Goal: Find specific page/section: Find specific page/section

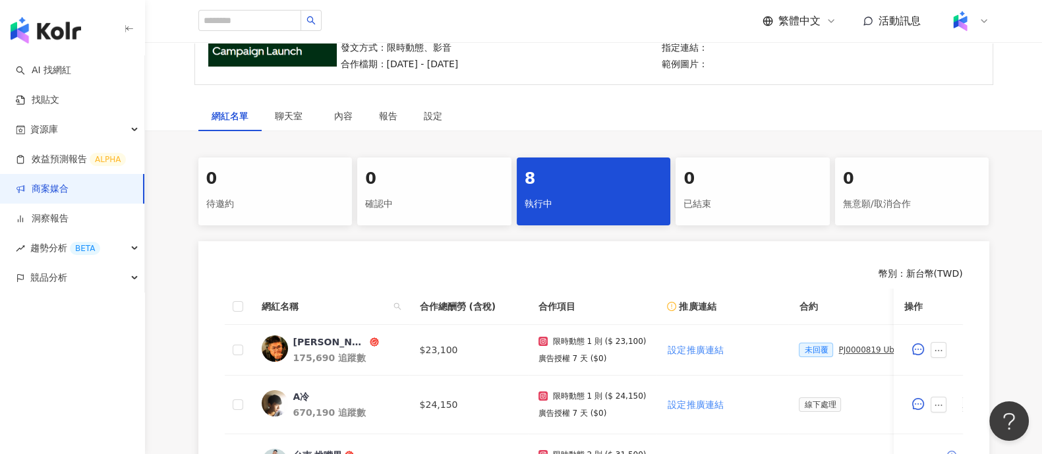
scroll to position [164, 0]
click at [893, 120] on div "網紅名單 聊天室 內容 報告 設定" at bounding box center [593, 116] width 843 height 30
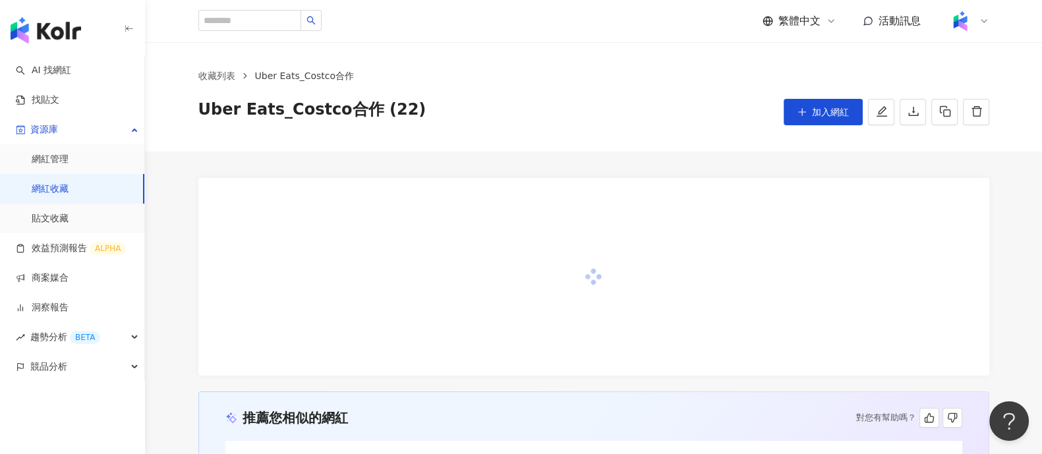
click at [970, 31] on div at bounding box center [968, 21] width 42 height 26
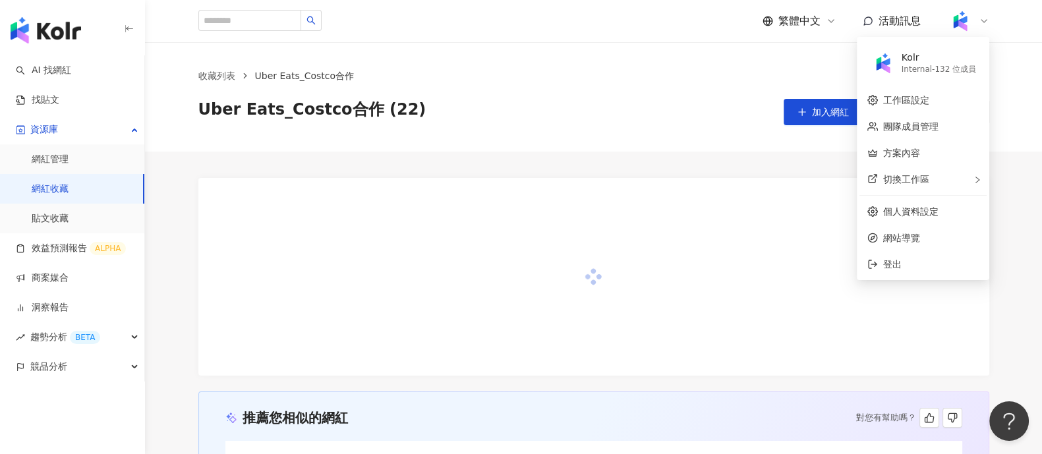
click at [677, 81] on ol "收藏列表 Uber Eats_Costco合作" at bounding box center [593, 76] width 791 height 14
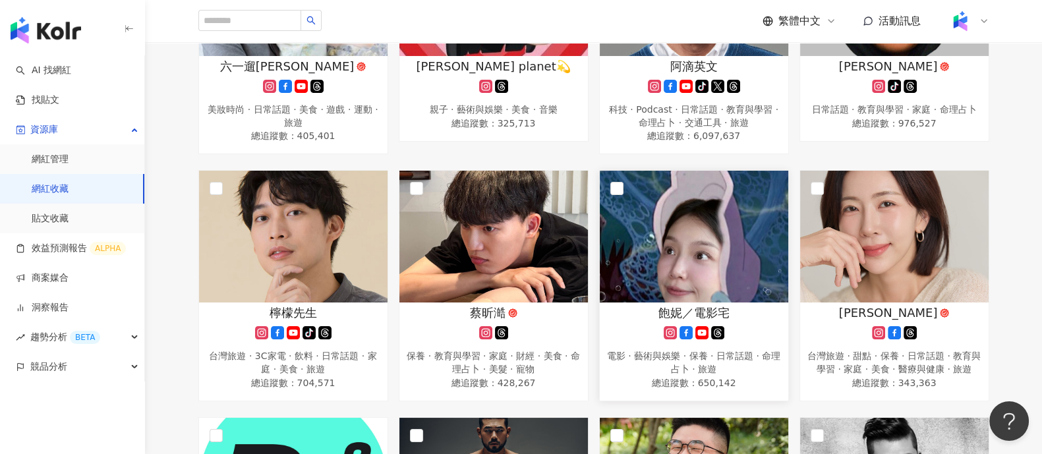
scroll to position [640, 0]
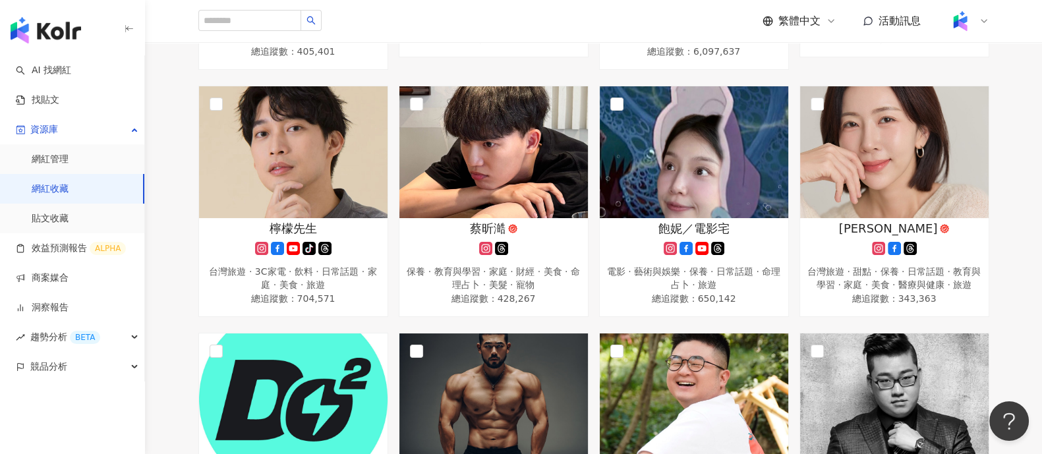
click at [1015, 159] on div "[PERSON_NAME] 美食 總追蹤數 ： 98,220 [PERSON_NAME] · 營養與保健 · 藝術與娛樂 · 日常話題 · 教育與學習 · 法…" at bounding box center [593, 331] width 843 height 1503
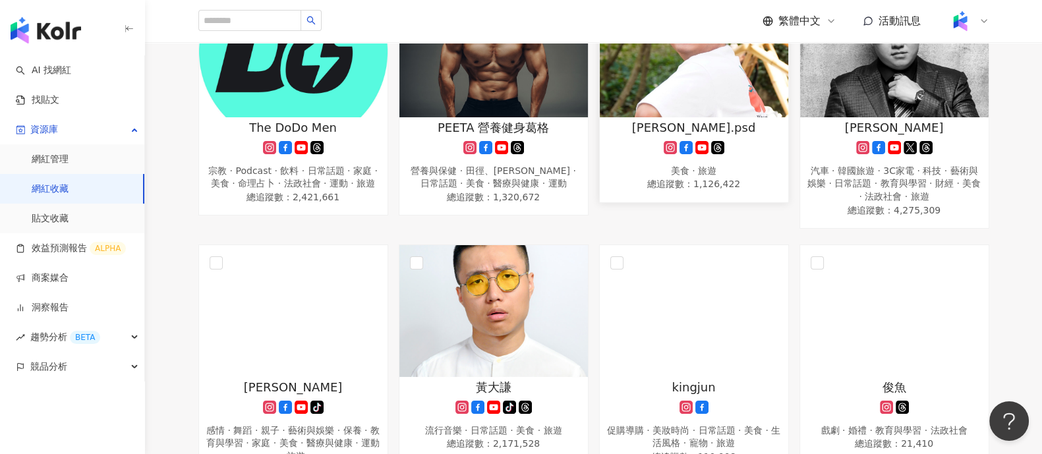
scroll to position [1400, 0]
